Goal: Find specific page/section: Find specific page/section

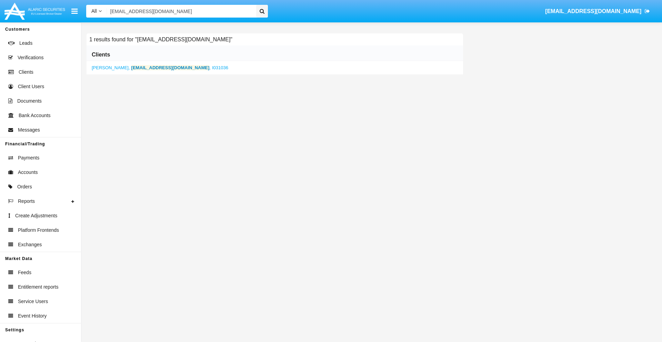
type input "[EMAIL_ADDRESS][DOMAIN_NAME]"
click at [151, 68] on b "[EMAIL_ADDRESS][DOMAIN_NAME]" at bounding box center [170, 67] width 78 height 5
